Goal: Find specific page/section: Find specific page/section

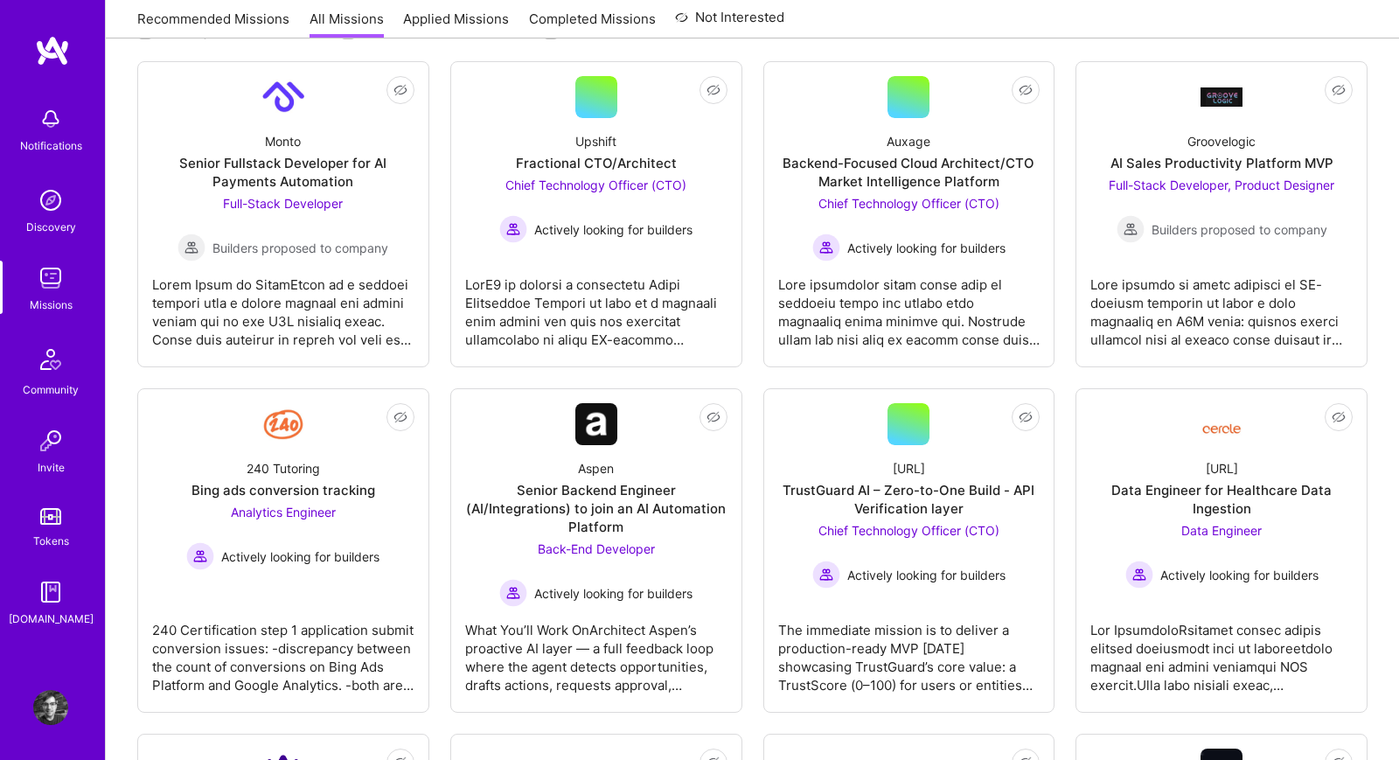
scroll to position [269, 0]
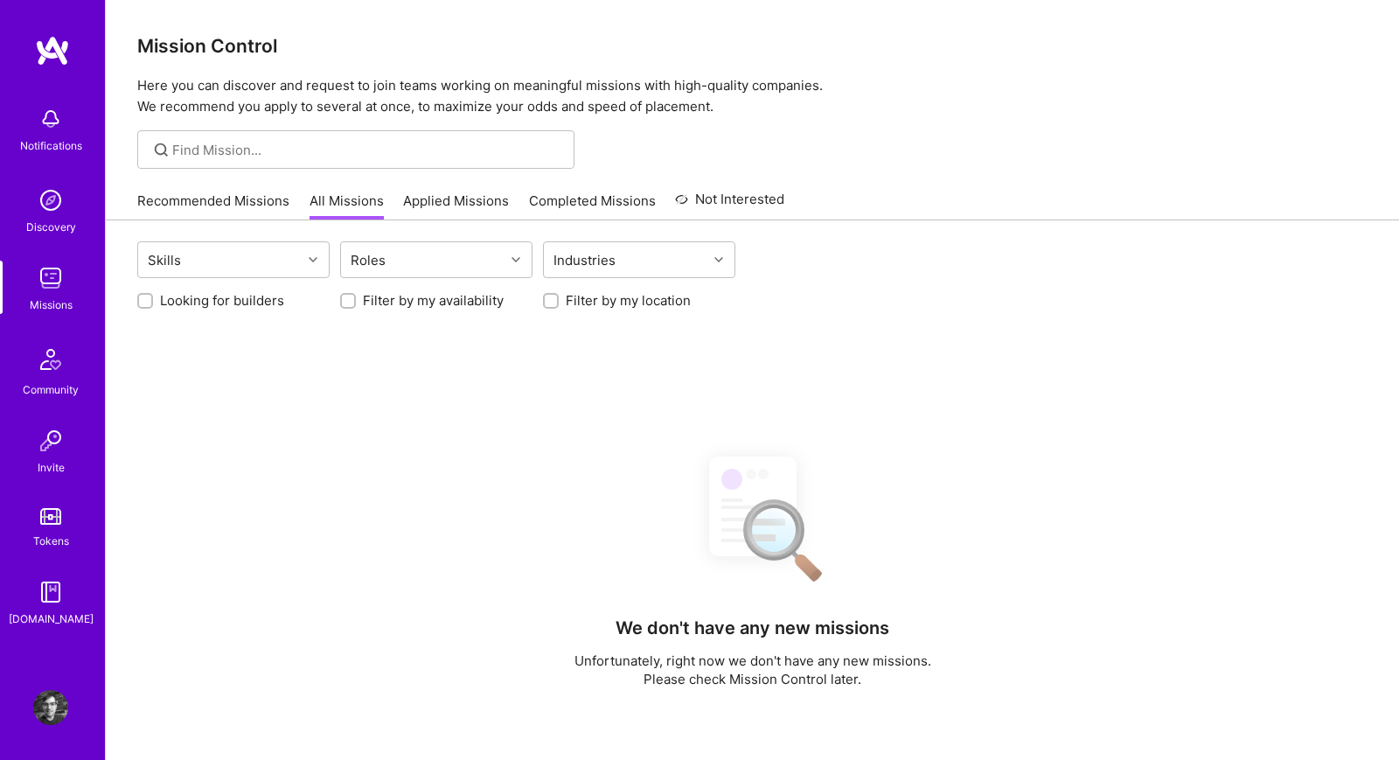
scroll to position [269, 0]
